Goal: Information Seeking & Learning: Learn about a topic

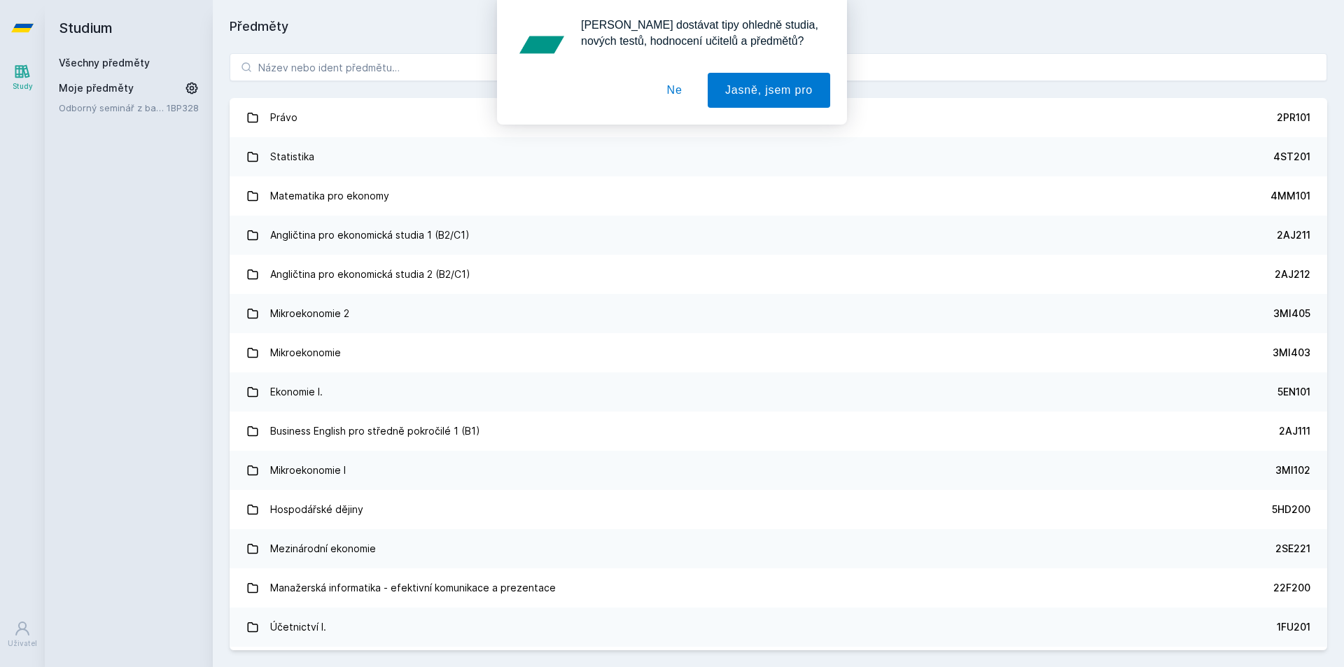
click at [293, 61] on div "[PERSON_NAME] dostávat tipy ohledně studia, nových testů, hodnocení učitelů a p…" at bounding box center [672, 62] width 1344 height 125
click at [305, 72] on div "[PERSON_NAME] dostávat tipy ohledně studia, nových testů, hodnocení učitelů a p…" at bounding box center [672, 62] width 1344 height 125
click at [673, 91] on button "Ne" at bounding box center [674, 90] width 50 height 35
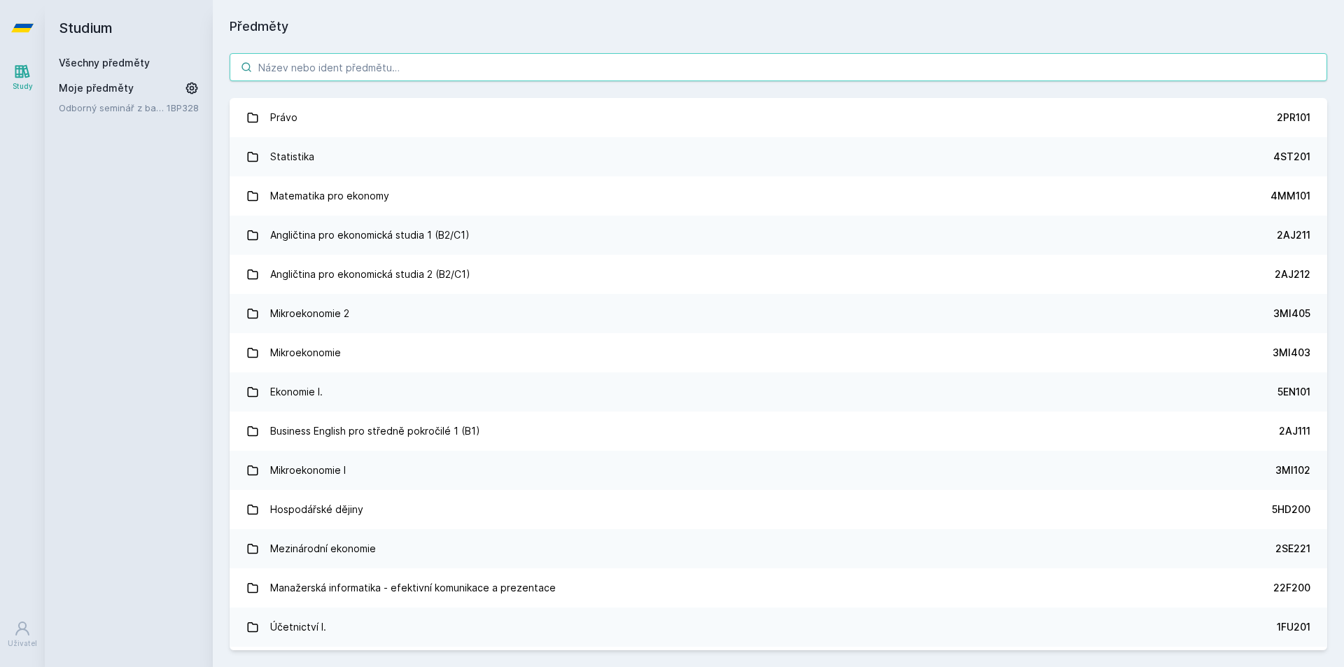
click at [365, 63] on input "search" at bounding box center [778, 67] width 1097 height 28
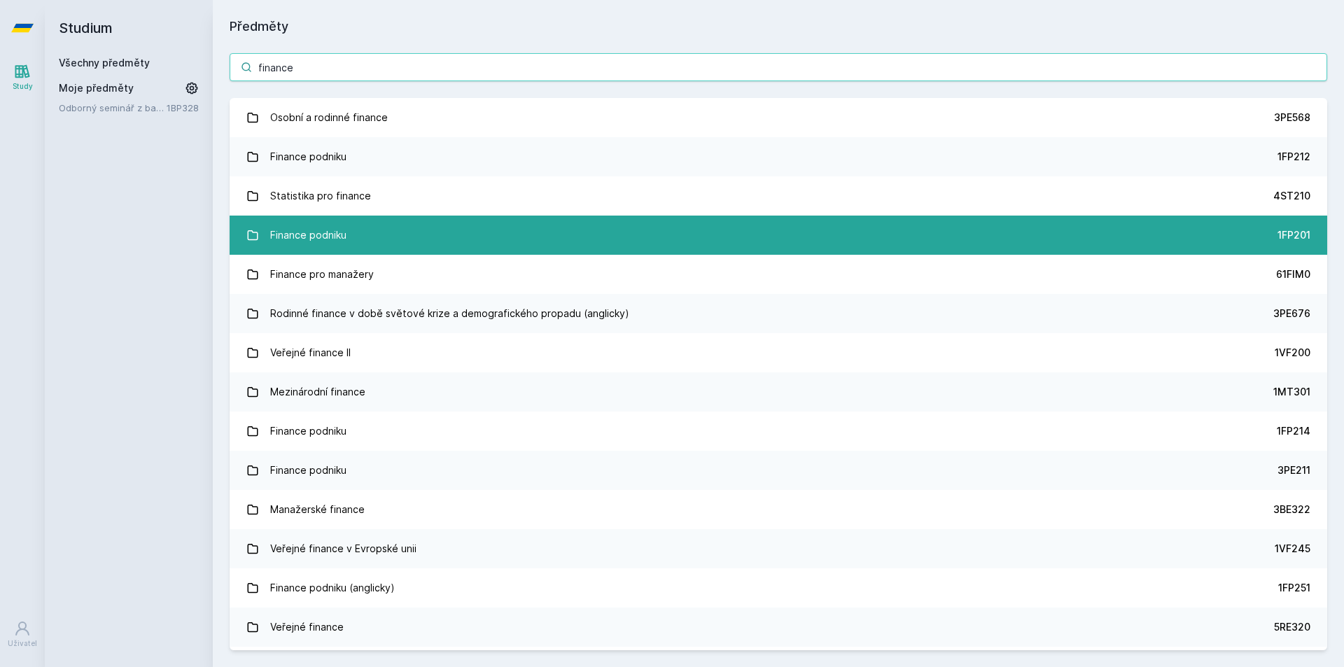
type input "finance"
click at [614, 227] on link "Finance podniku 1FP201" at bounding box center [778, 235] width 1097 height 39
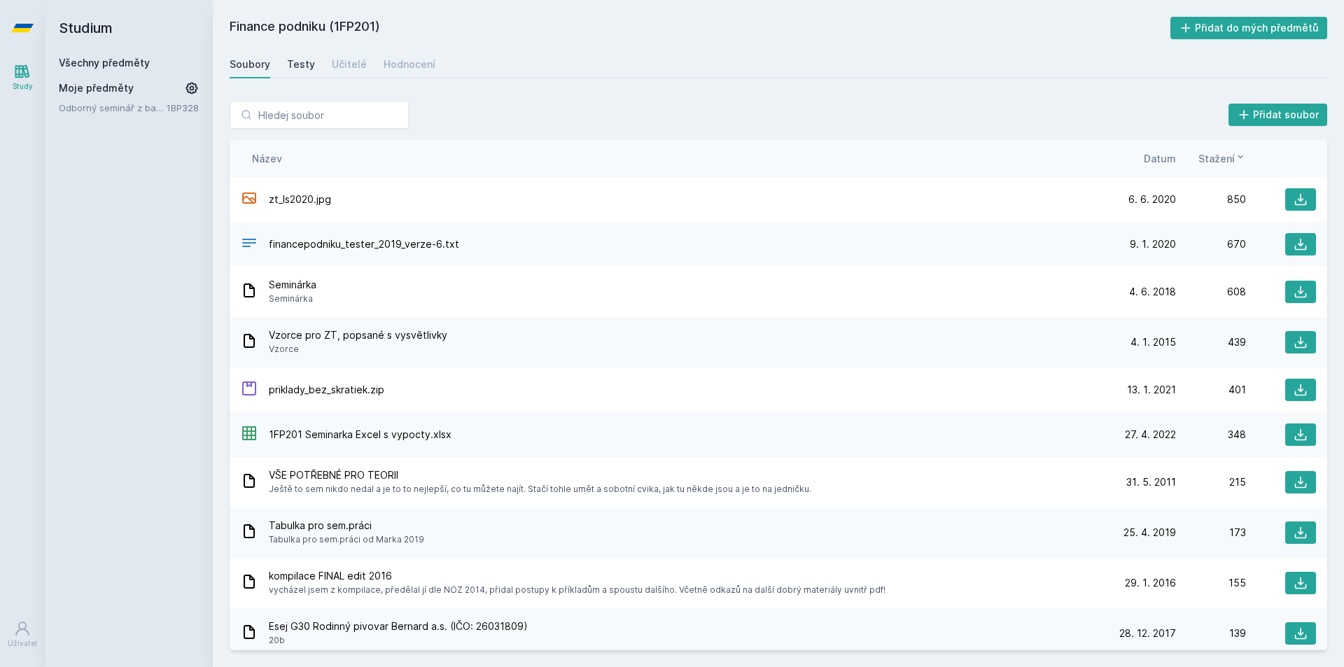
click at [310, 70] on div "Testy" at bounding box center [301, 64] width 28 height 14
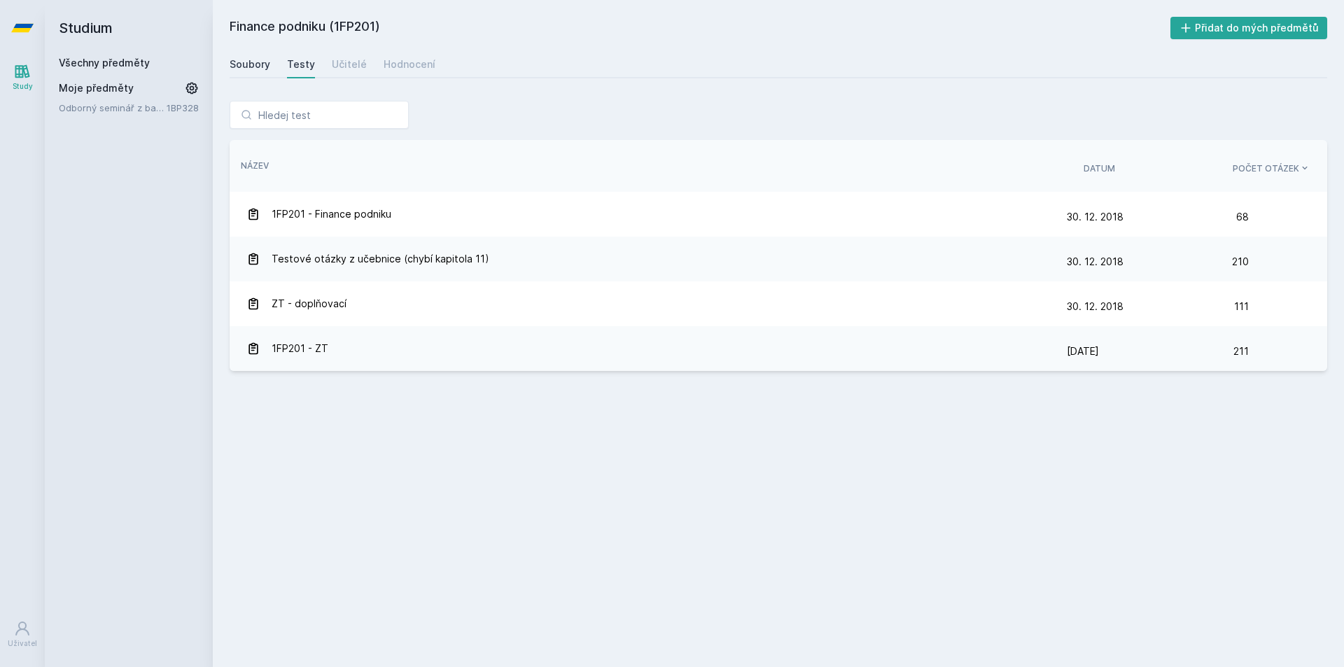
click at [269, 72] on link "Soubory" at bounding box center [250, 64] width 41 height 28
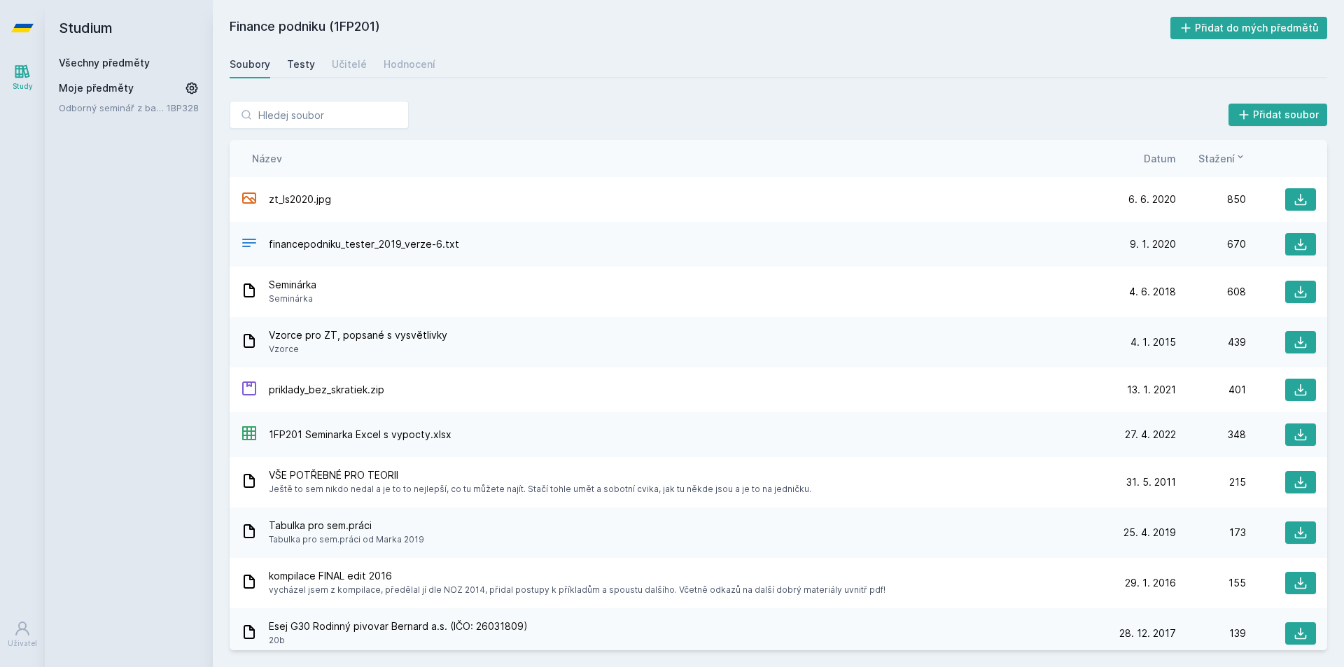
click at [295, 76] on link "Testy" at bounding box center [301, 64] width 28 height 28
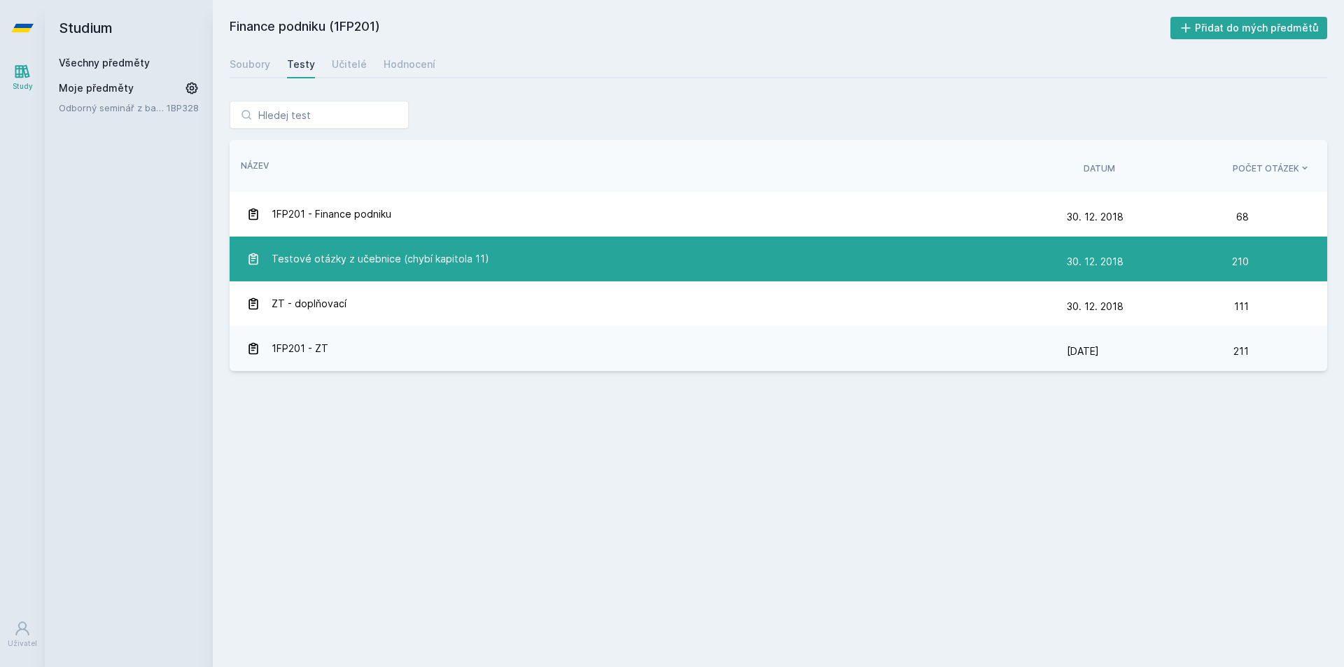
click at [355, 260] on span "Testové otázky z učebnice (chybí kapitola 11)" at bounding box center [381, 259] width 218 height 28
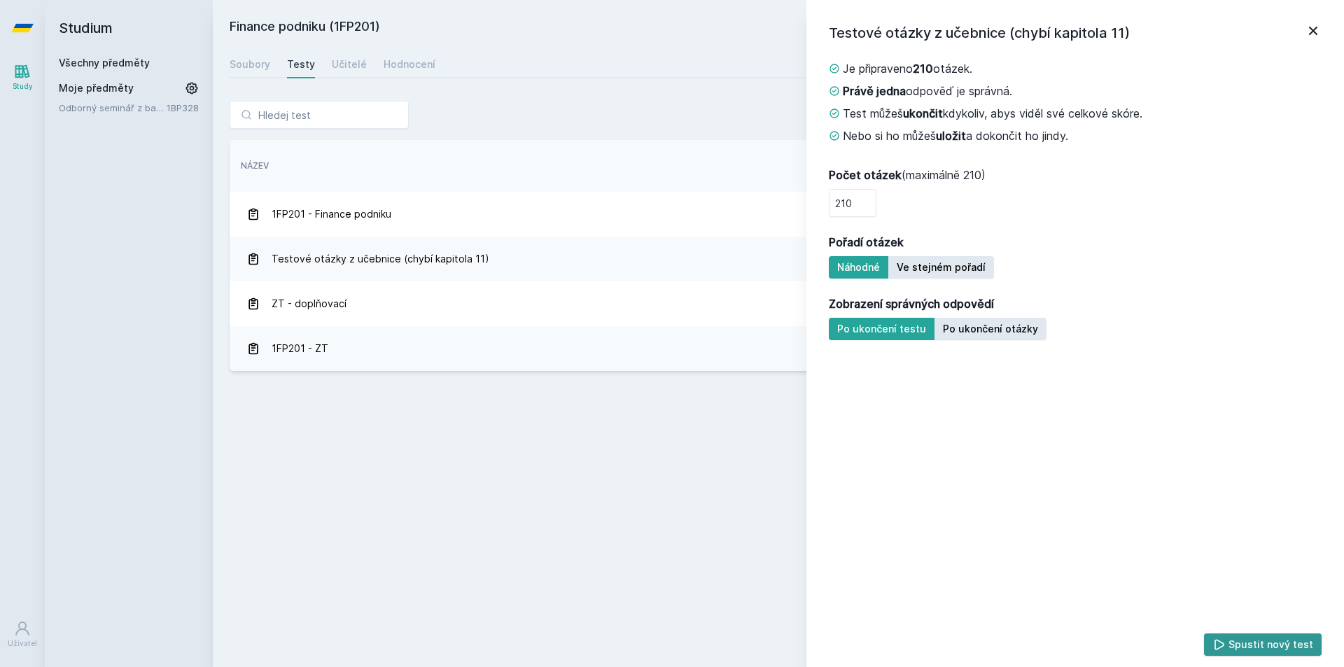
click at [1226, 644] on icon at bounding box center [1219, 645] width 14 height 14
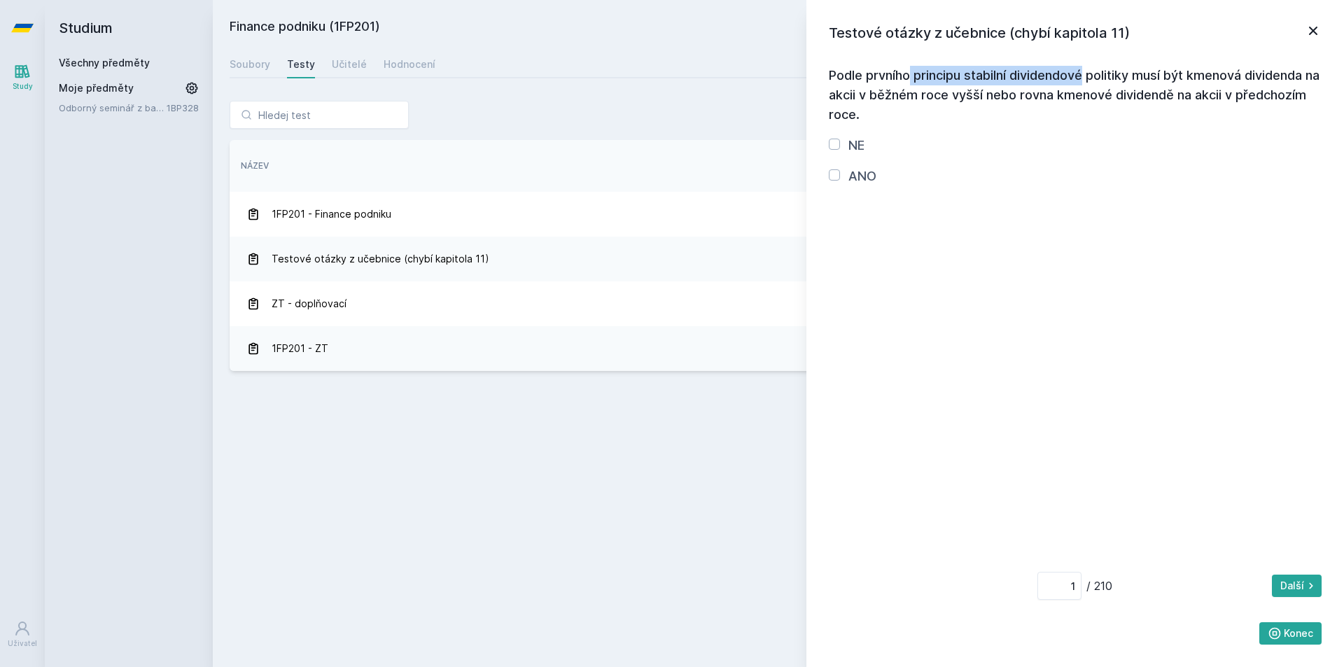
drag, startPoint x: 832, startPoint y: 76, endPoint x: 1006, endPoint y: 81, distance: 174.3
click at [1006, 81] on h3 "Podle prvního principu stabilní dividendové politiky musí být kmenová dividenda…" at bounding box center [1075, 95] width 493 height 59
click at [1024, 104] on h3 "Podle prvního principu stabilní dividendové politiky musí být kmenová dividenda…" at bounding box center [1075, 95] width 493 height 59
drag, startPoint x: 903, startPoint y: 82, endPoint x: 1060, endPoint y: 75, distance: 157.6
click at [1060, 75] on h3 "Podle prvního principu stabilní dividendové politiky musí být kmenová dividenda…" at bounding box center [1075, 95] width 493 height 59
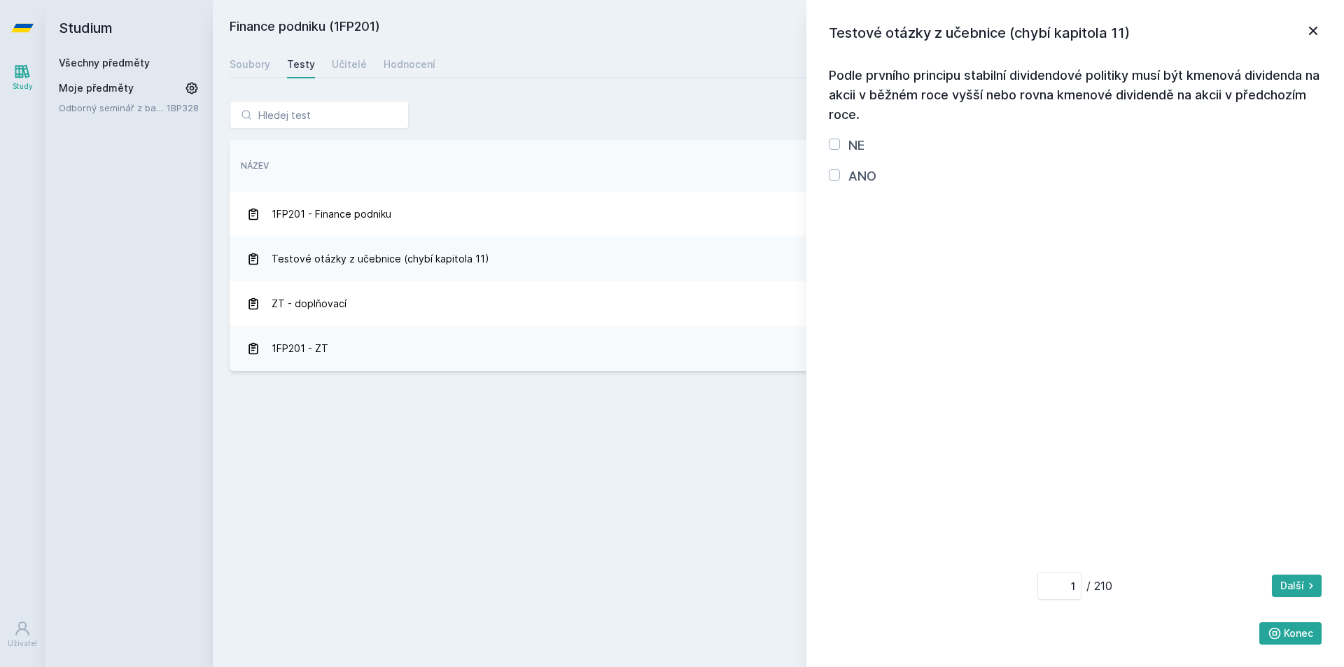
click at [1057, 115] on h3 "Podle prvního principu stabilní dividendové politiky musí být kmenová dividenda…" at bounding box center [1075, 95] width 493 height 59
click at [841, 181] on div "ANO" at bounding box center [853, 177] width 48 height 20
click at [837, 178] on input "ANO" at bounding box center [834, 174] width 11 height 11
checkbox input "true"
click at [1297, 565] on div "Podle prvního principu stabilní dividendové politiky musí být kmenová dividenda…" at bounding box center [1075, 350] width 493 height 590
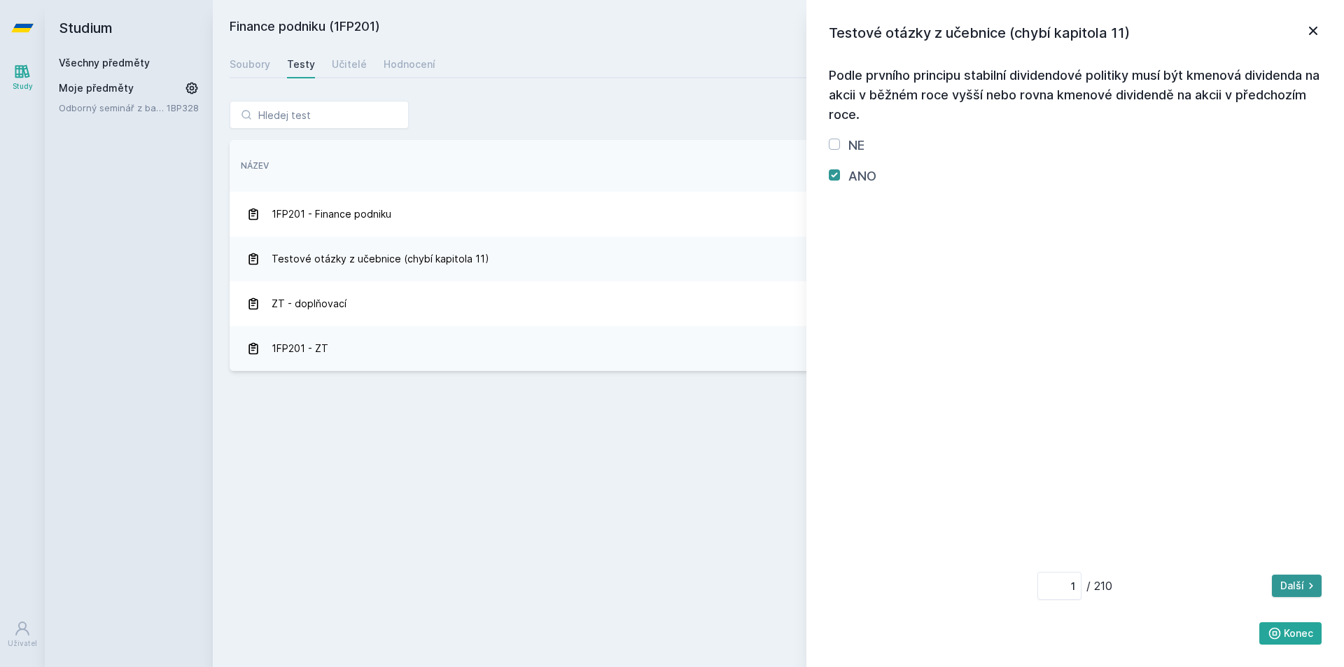
click at [1300, 582] on button "Další" at bounding box center [1297, 586] width 50 height 22
type input "2"
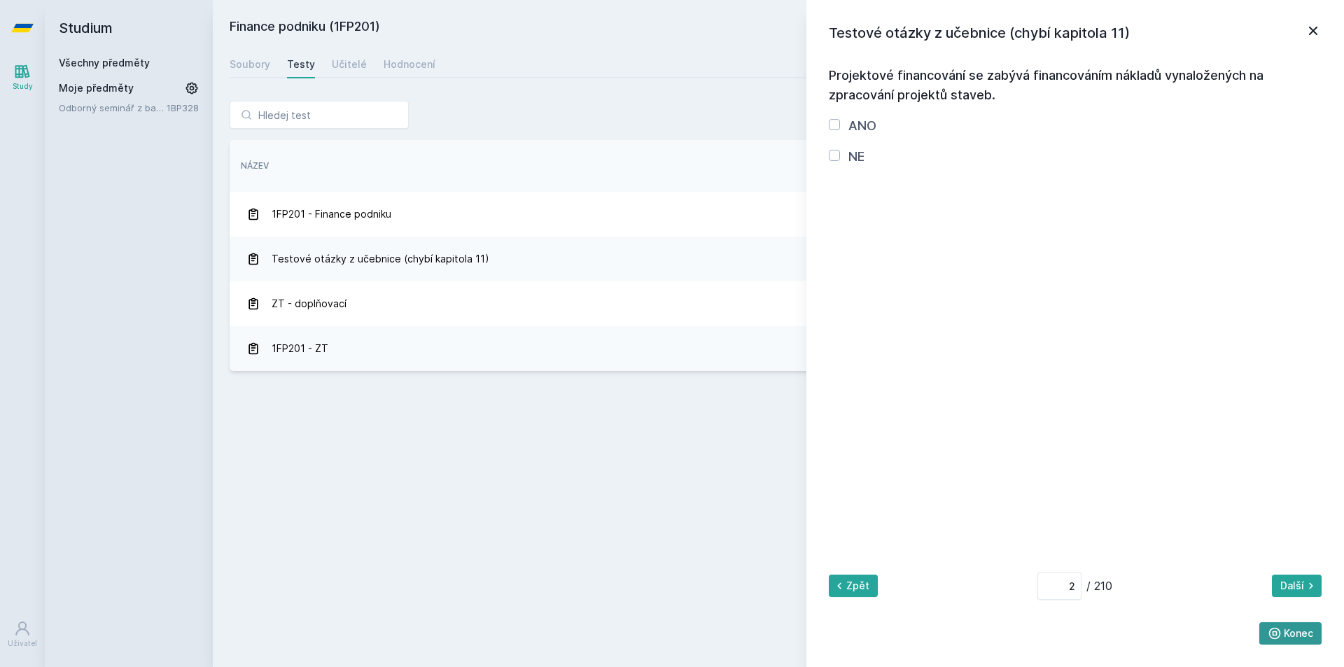
click at [1286, 628] on button "Konec" at bounding box center [1290, 633] width 63 height 22
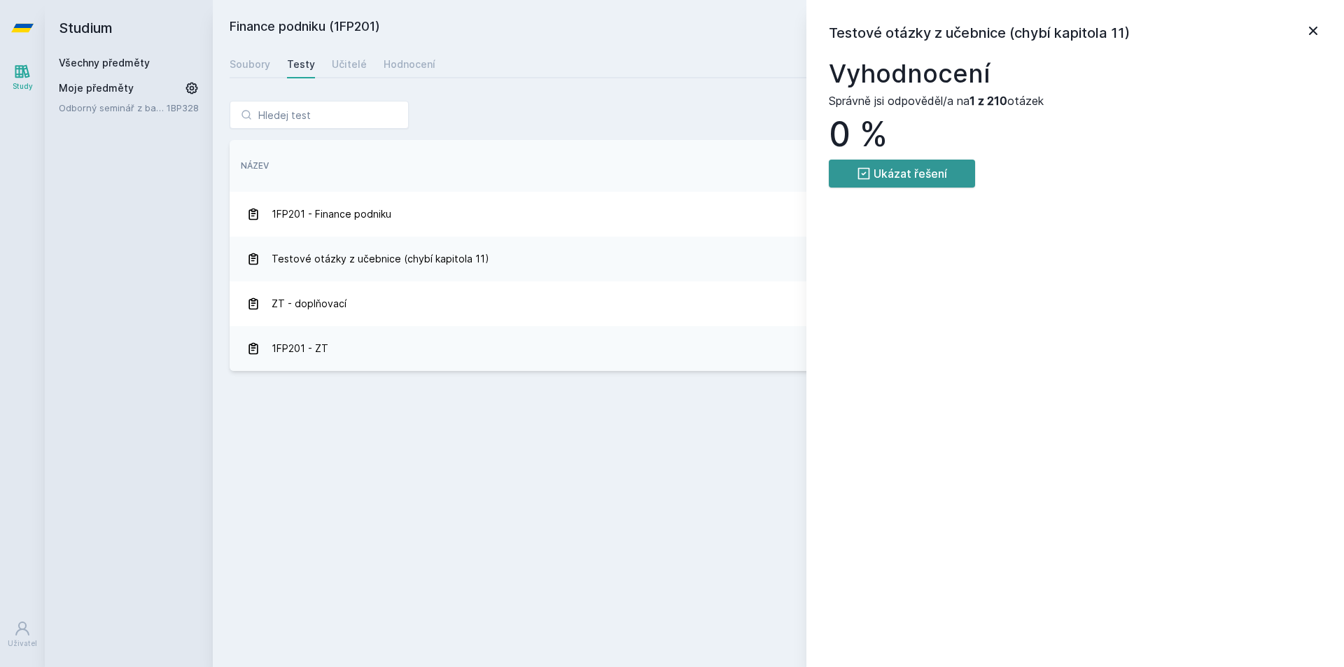
click at [910, 175] on button "Ukázat řešení" at bounding box center [902, 174] width 146 height 28
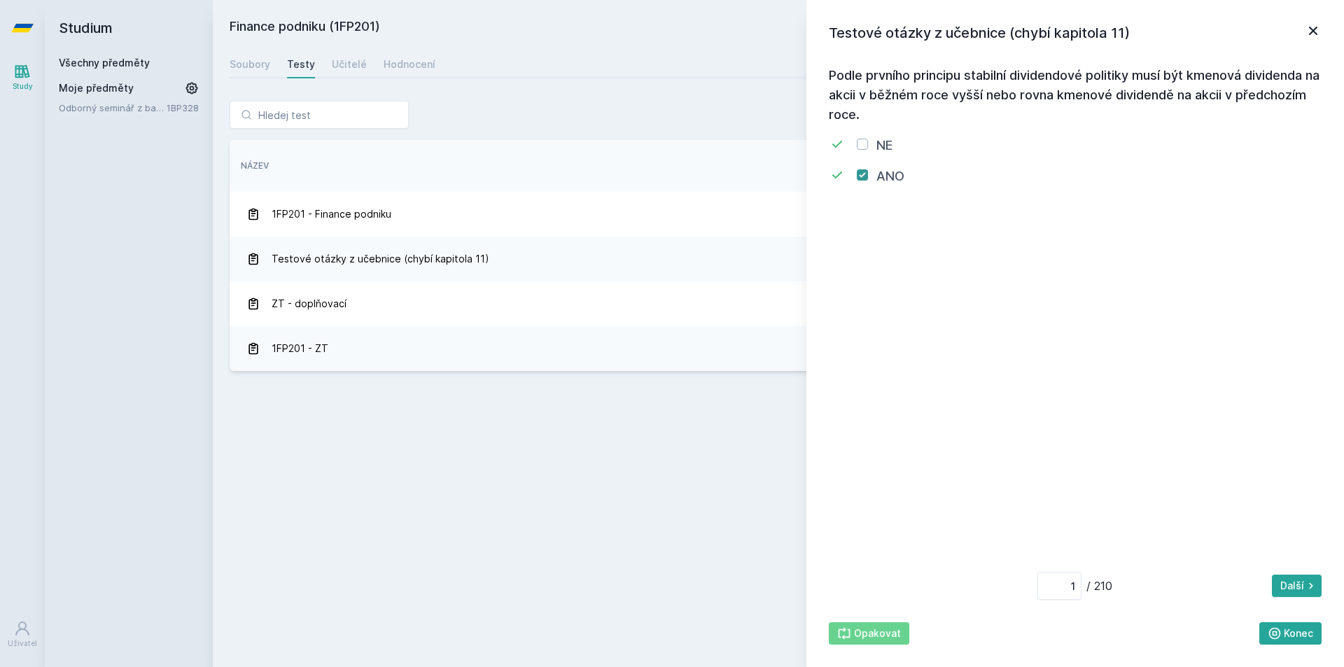
click at [1309, 28] on icon at bounding box center [1313, 31] width 8 height 8
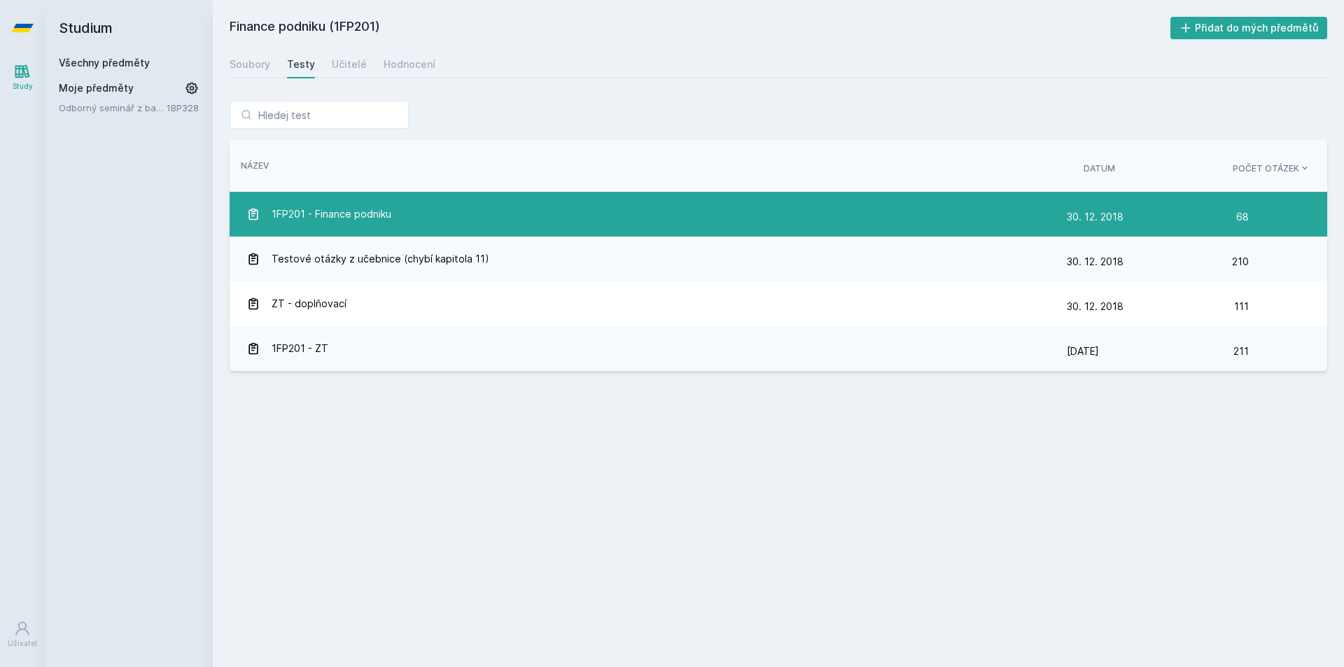
click at [325, 223] on span "1FP201 - Finance podniku" at bounding box center [332, 214] width 120 height 28
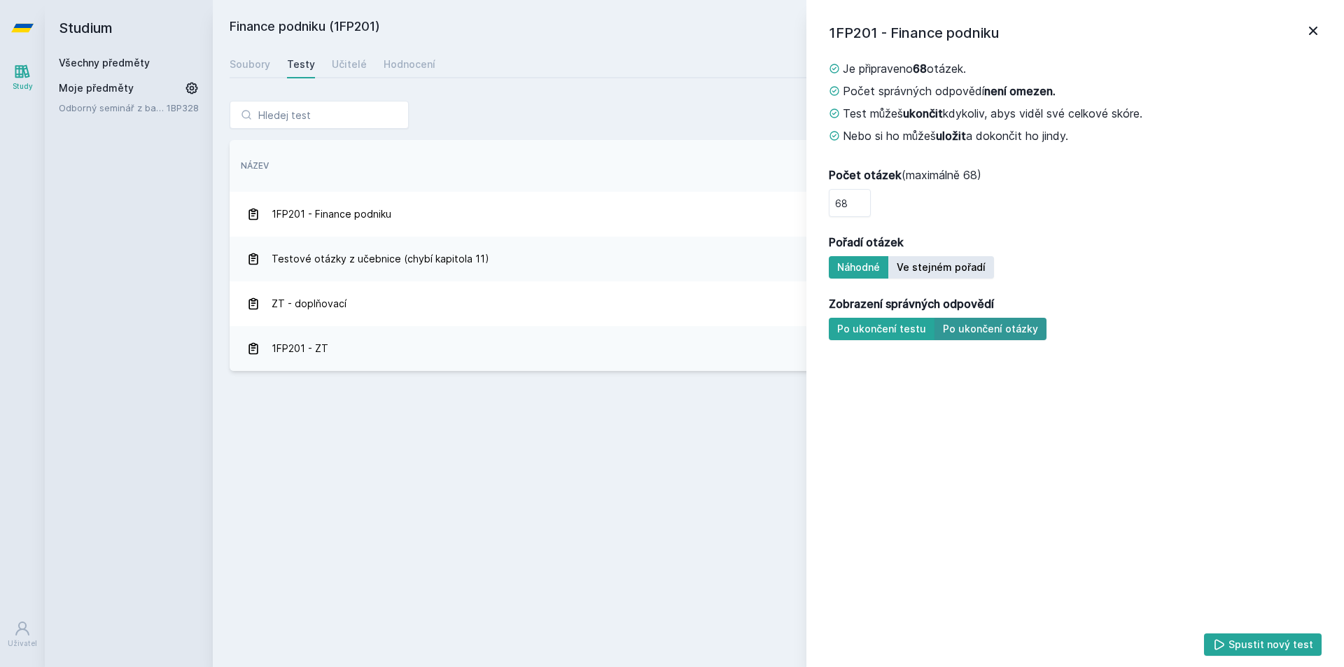
click at [950, 332] on button "Po ukončení otázky" at bounding box center [990, 329] width 112 height 22
click at [1293, 642] on button "Spustit nový test" at bounding box center [1263, 644] width 118 height 22
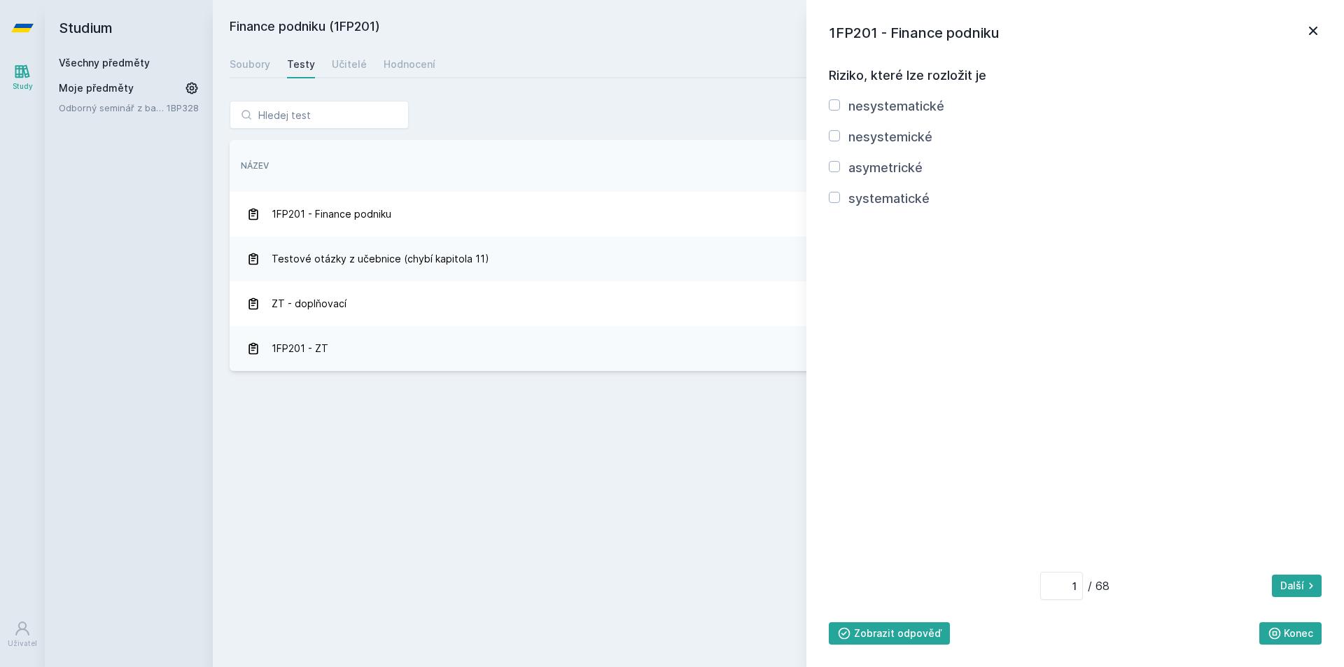
click at [835, 203] on div "systematické" at bounding box center [879, 199] width 101 height 20
click at [834, 194] on input "systematické" at bounding box center [834, 197] width 11 height 11
checkbox input "true"
click at [1299, 584] on button "Další" at bounding box center [1297, 586] width 50 height 22
click at [883, 637] on button "Zobrazit odpověď" at bounding box center [889, 633] width 121 height 22
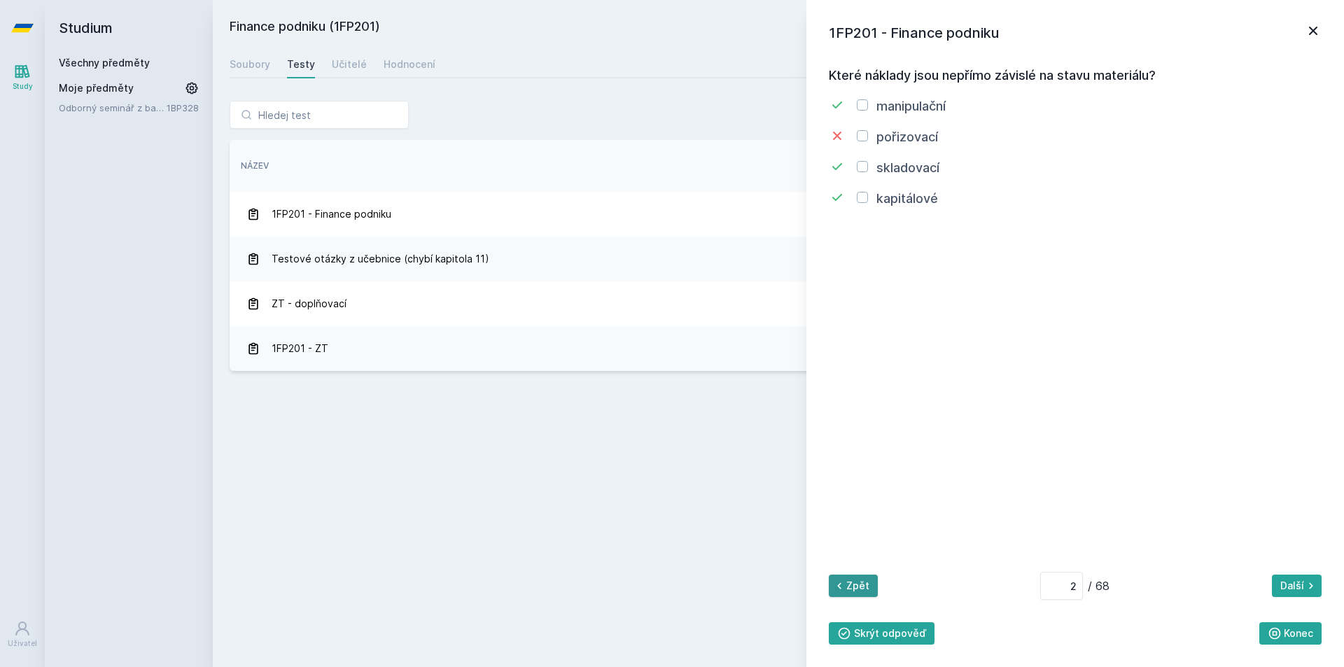
click at [835, 580] on icon at bounding box center [839, 586] width 14 height 14
click at [889, 642] on button "Skrýt odpověď" at bounding box center [882, 633] width 106 height 22
click at [884, 639] on button "Zobrazit odpověď" at bounding box center [889, 633] width 121 height 22
click at [1290, 591] on button "Další" at bounding box center [1297, 586] width 50 height 22
type input "2"
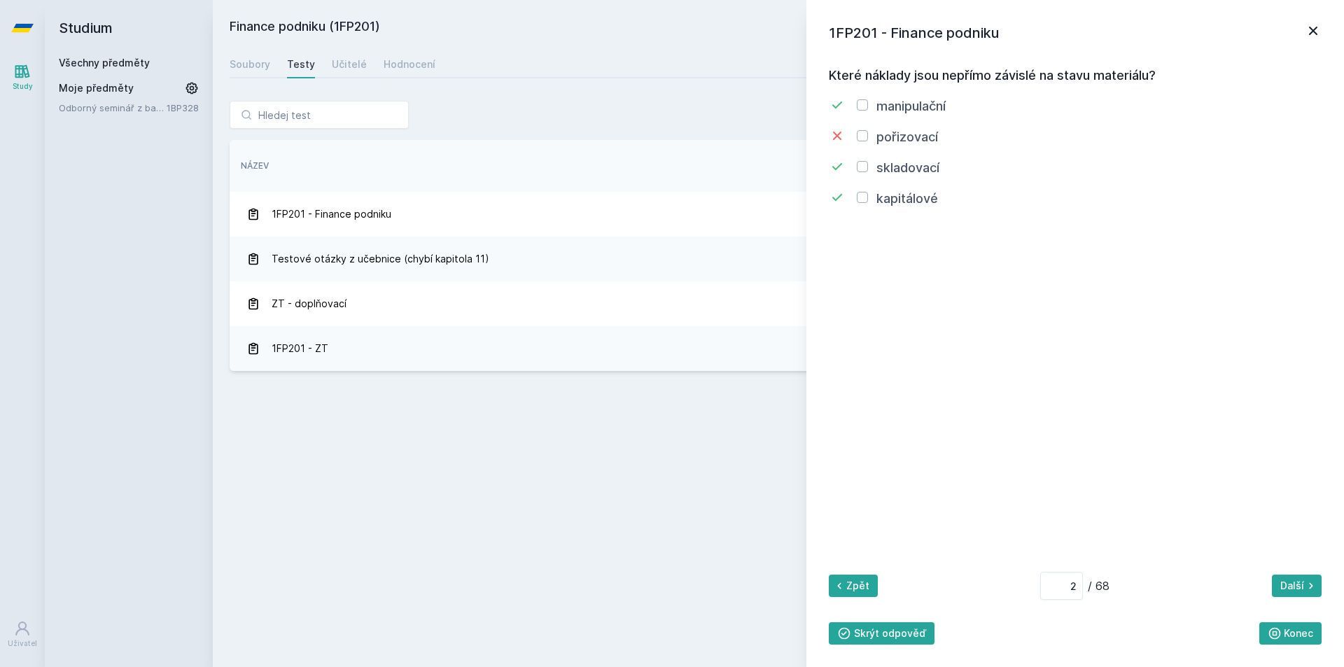
click at [686, 77] on div "Finance podniku (1FP201) Přidat do mých předmětů [GEOGRAPHIC_DATA] Testy Učitel…" at bounding box center [778, 333] width 1097 height 633
click at [296, 60] on div "Testy" at bounding box center [301, 64] width 28 height 14
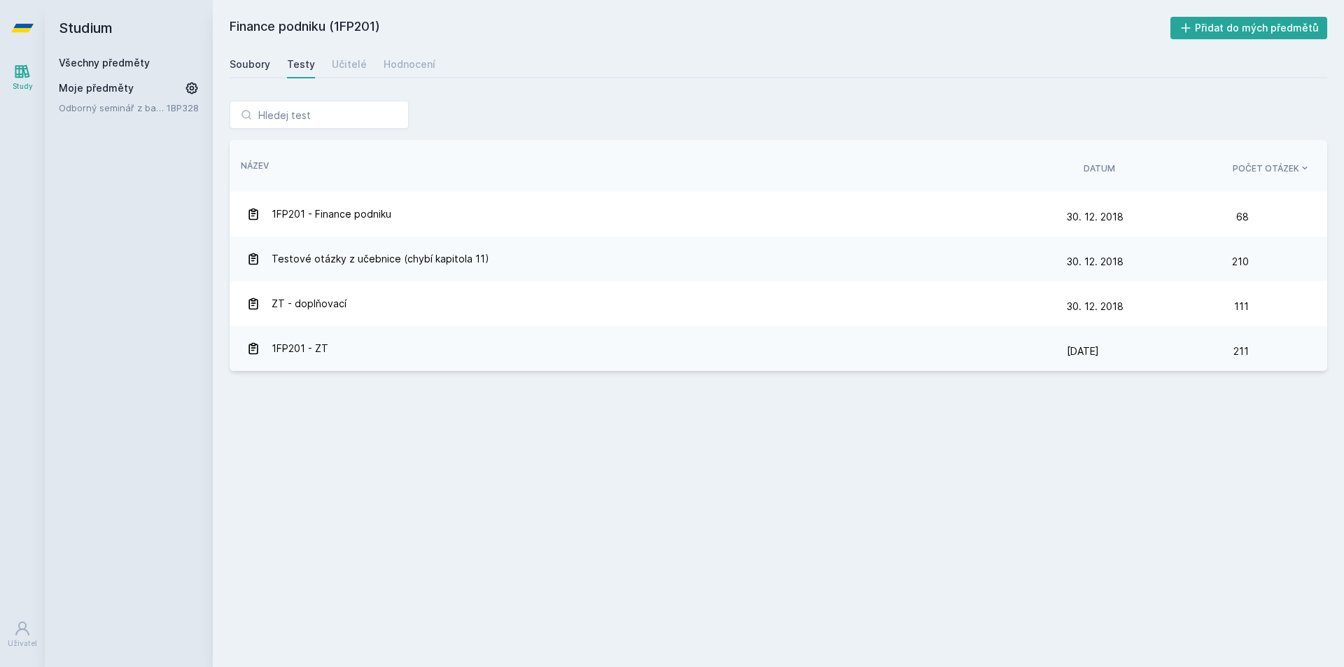
click at [239, 60] on div "Soubory" at bounding box center [250, 64] width 41 height 14
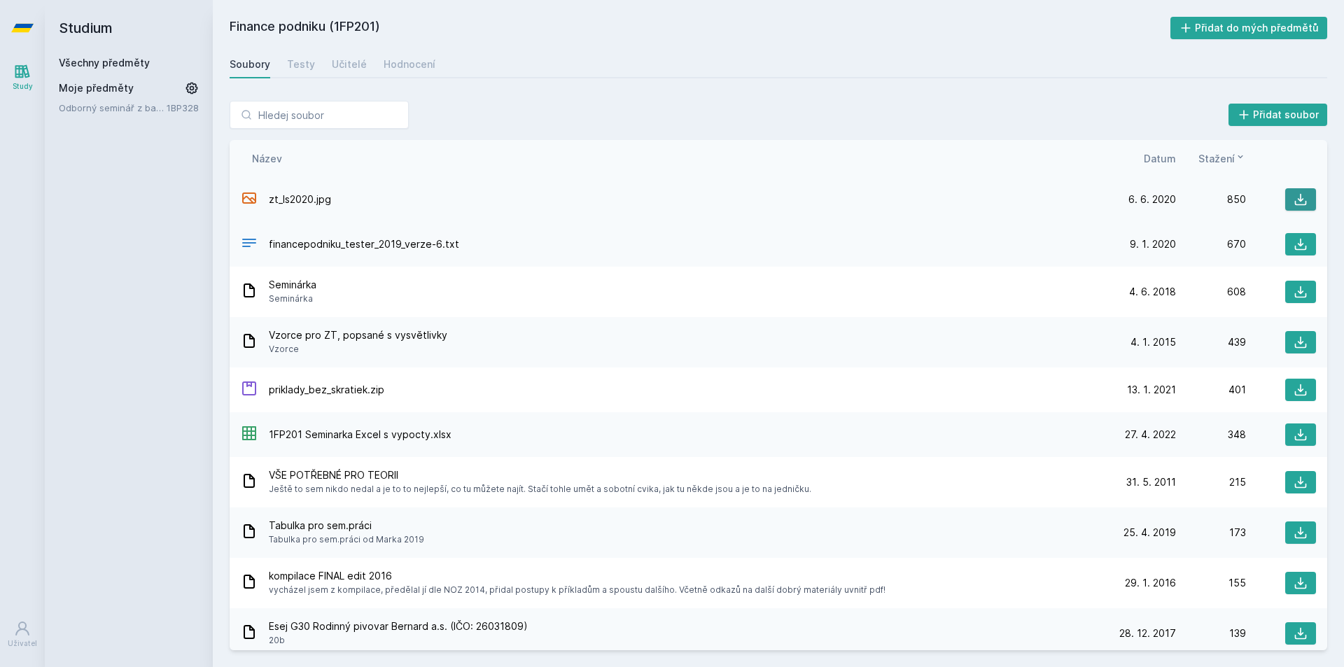
click at [1293, 201] on icon at bounding box center [1300, 199] width 14 height 14
click at [1295, 246] on icon at bounding box center [1301, 245] width 12 height 12
click at [1146, 78] on div "Finance podniku (1FP201) Přidat do mých předmětů [GEOGRAPHIC_DATA] Testy Učitel…" at bounding box center [778, 333] width 1097 height 633
click at [1140, 54] on div "Soubory Testy Učitelé Hodnocení" at bounding box center [778, 64] width 1097 height 28
click at [823, 31] on h2 "Finance podniku (1FP201)" at bounding box center [700, 28] width 941 height 22
